Goal: Find specific page/section: Find specific page/section

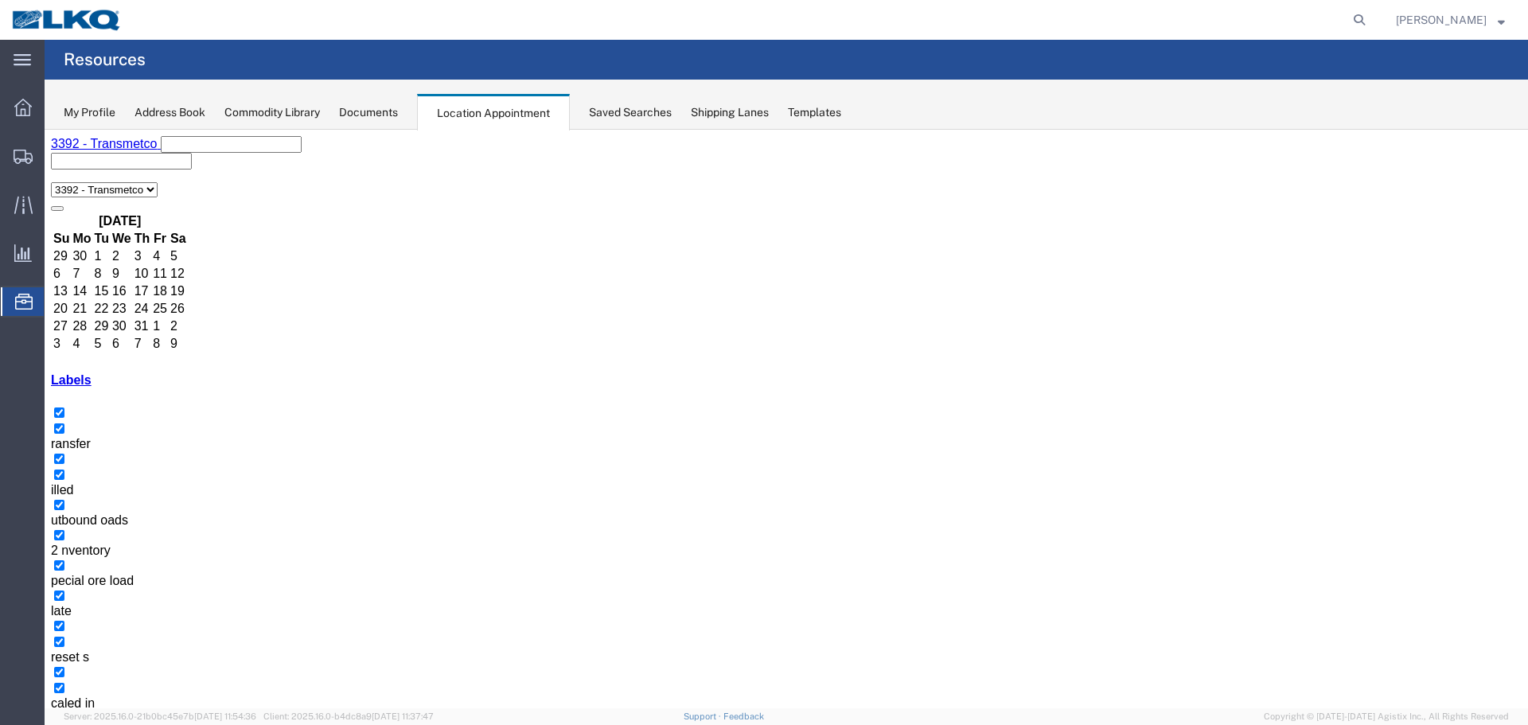
scroll to position [209, 0]
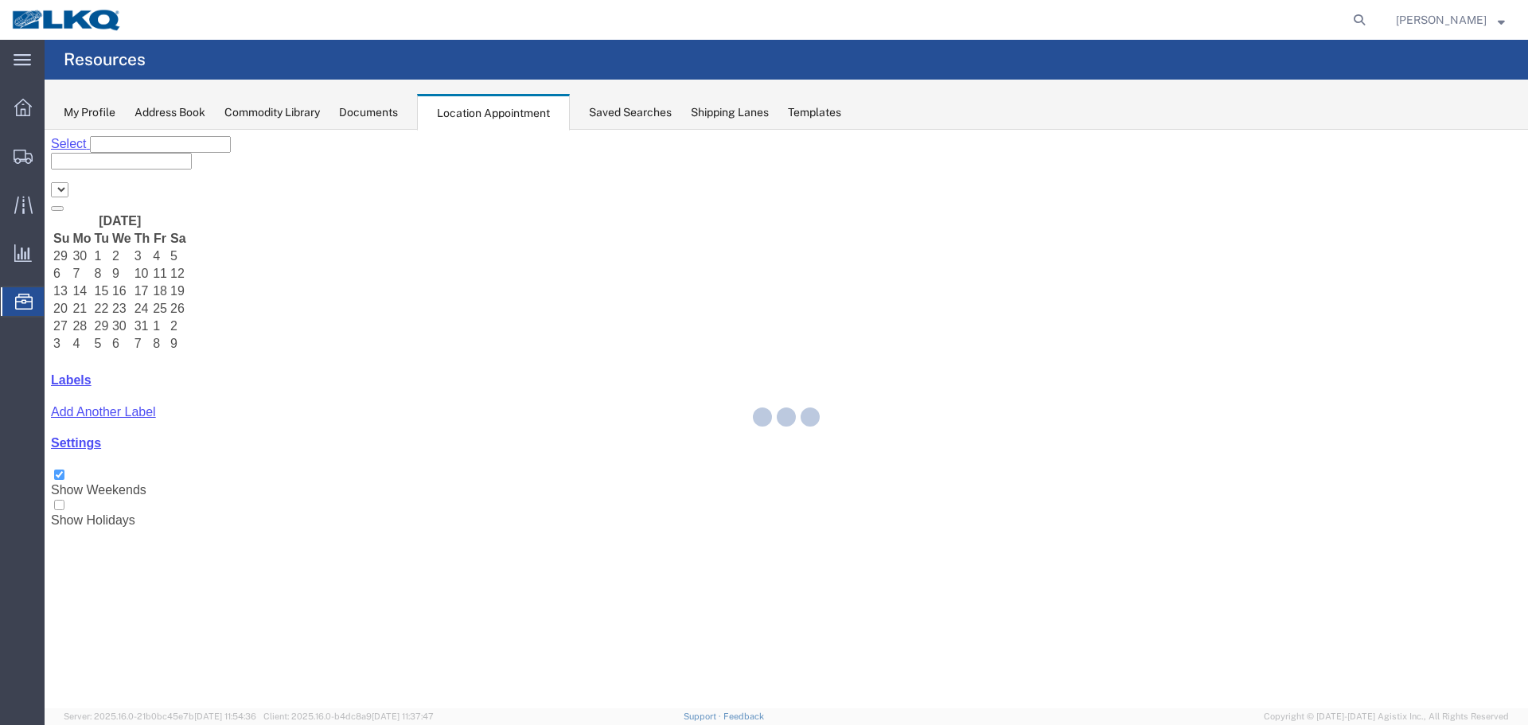
select select "28018"
